Goal: Register for event/course

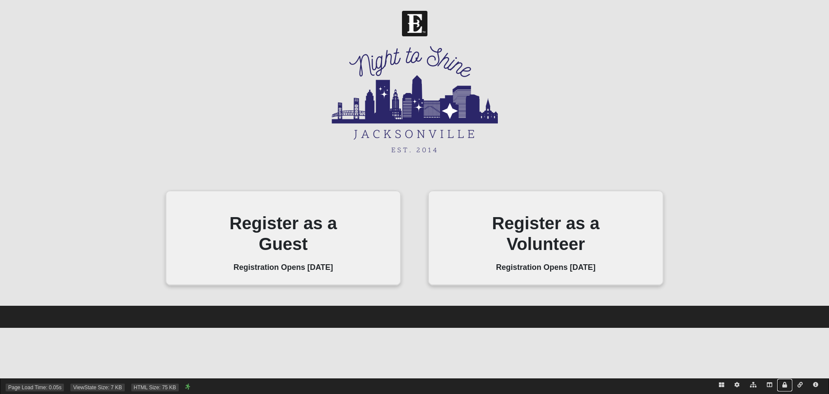
click at [787, 385] on icon at bounding box center [785, 384] width 5 height 5
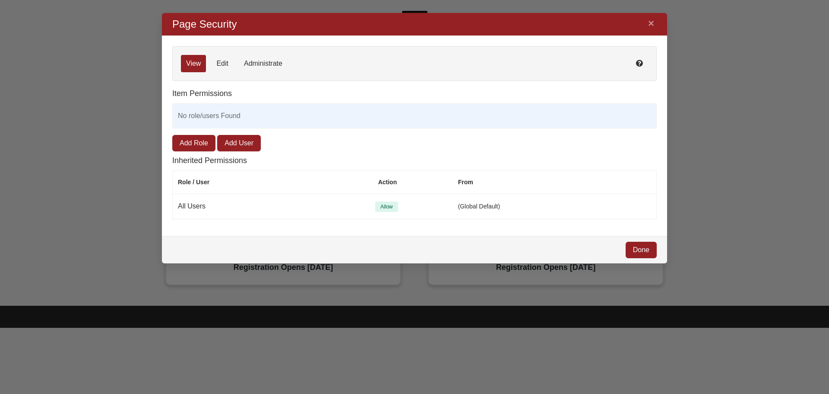
scroll to position [237, 493]
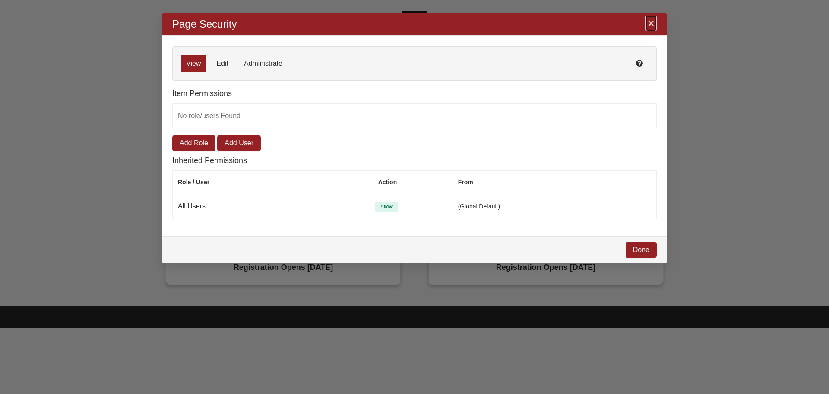
click at [651, 25] on link "×" at bounding box center [651, 24] width 11 height 16
